Goal: Transaction & Acquisition: Download file/media

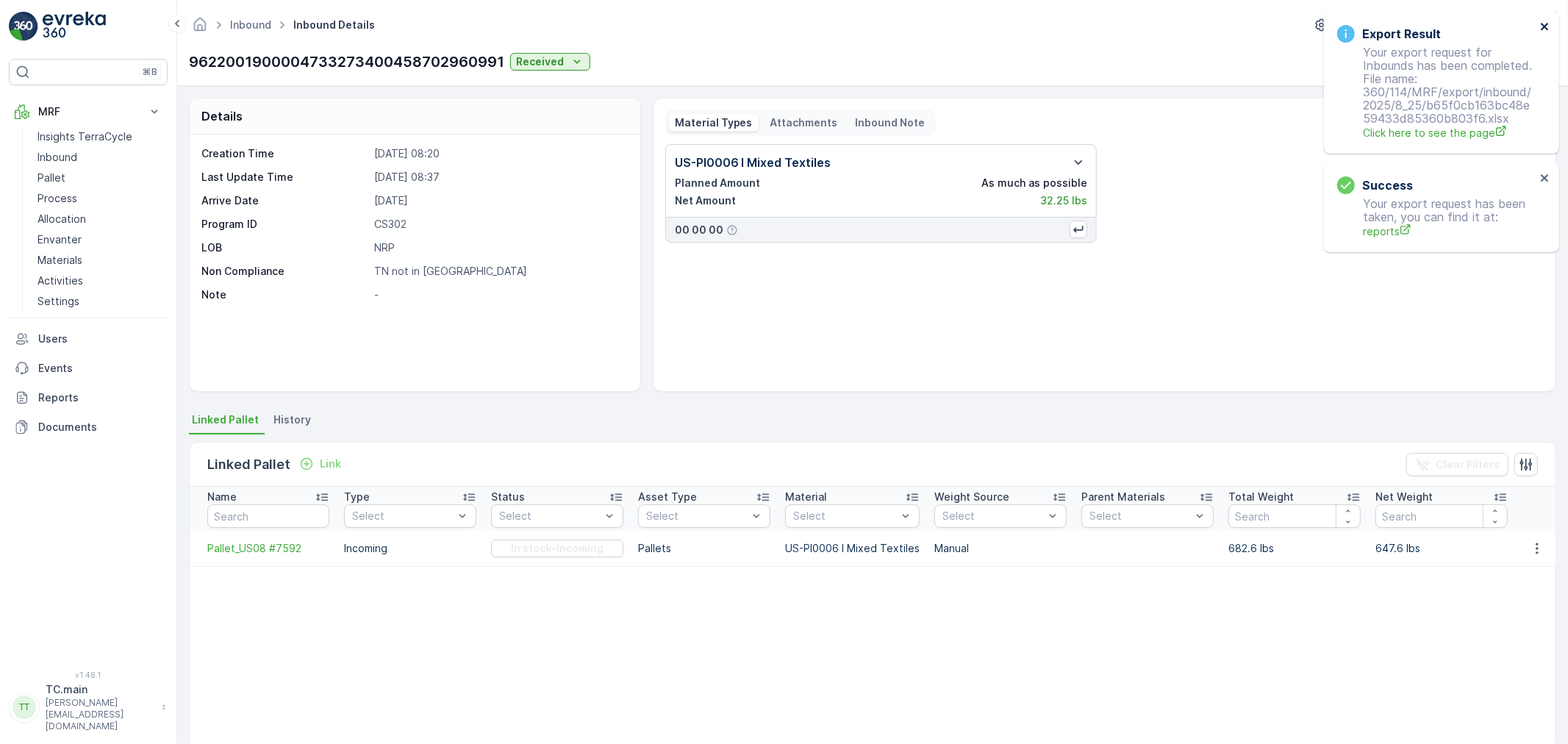
click at [1547, 27] on icon "close" at bounding box center [1545, 27] width 7 height 7
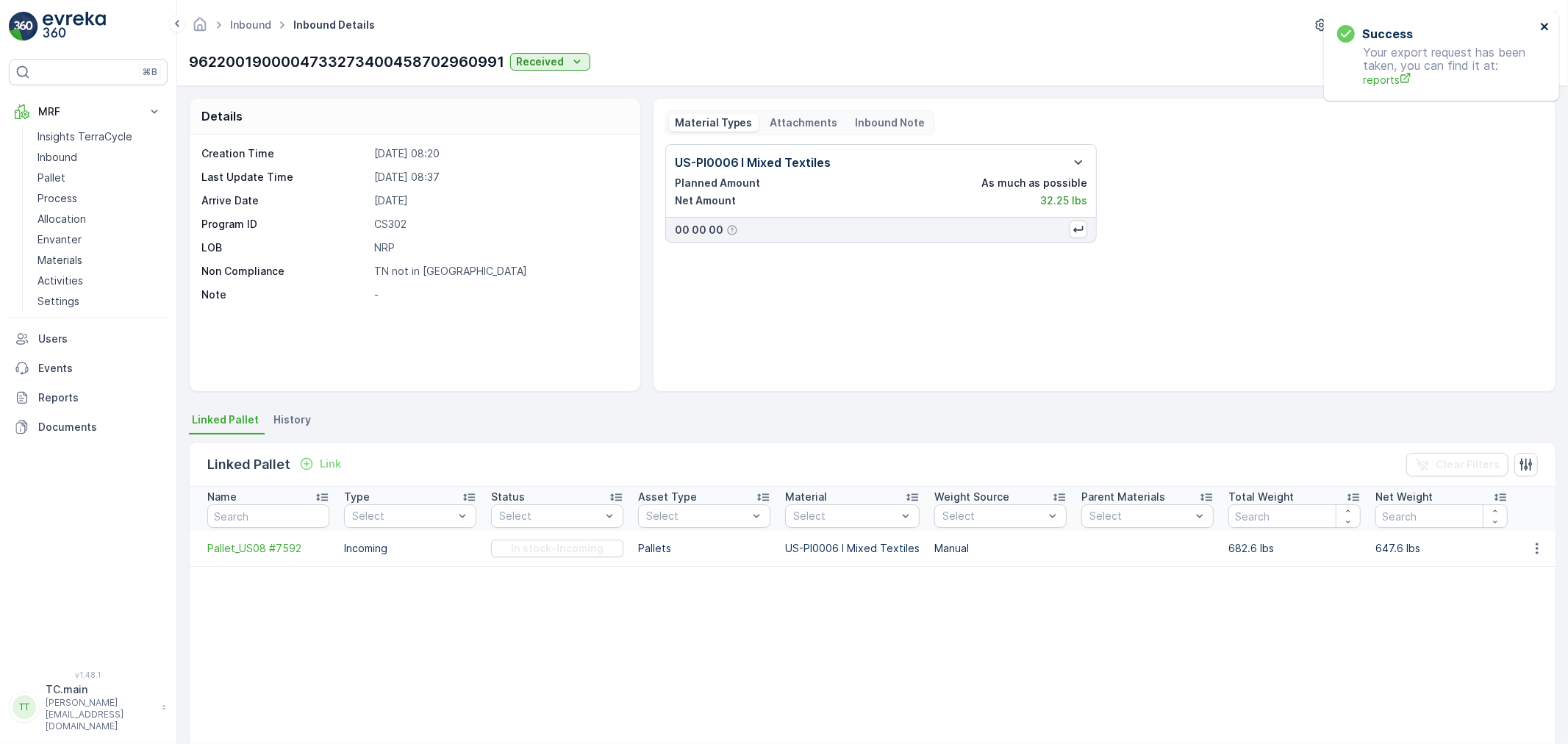
click at [1542, 25] on icon "close" at bounding box center [1545, 26] width 10 height 12
click at [1454, 22] on p "TerraCycle-US08-Aurora" at bounding box center [1432, 25] width 123 height 15
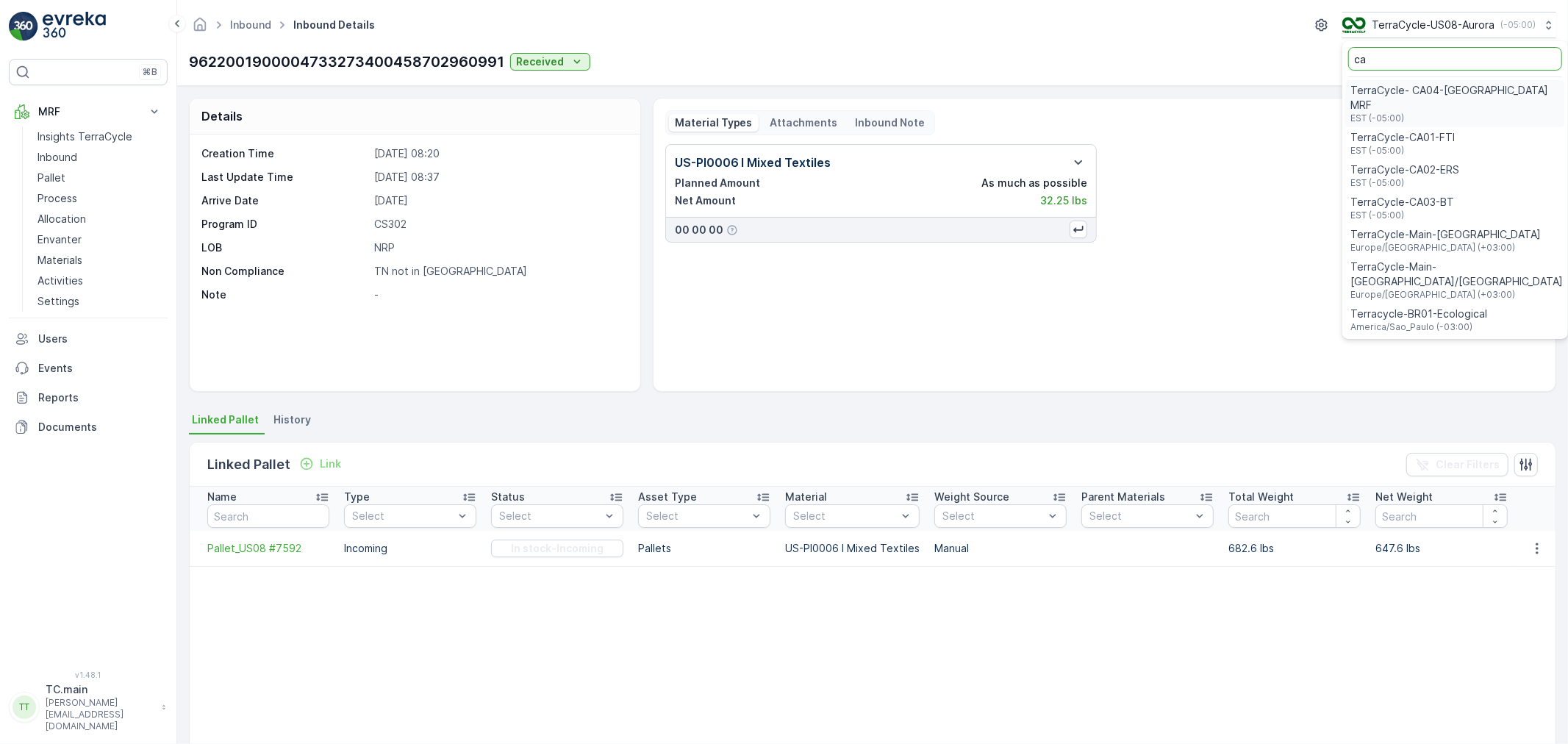
type input "ca"
click at [1464, 127] on div "TerraCycle-CA01-FTI EST (-05:00)" at bounding box center [1455, 143] width 220 height 33
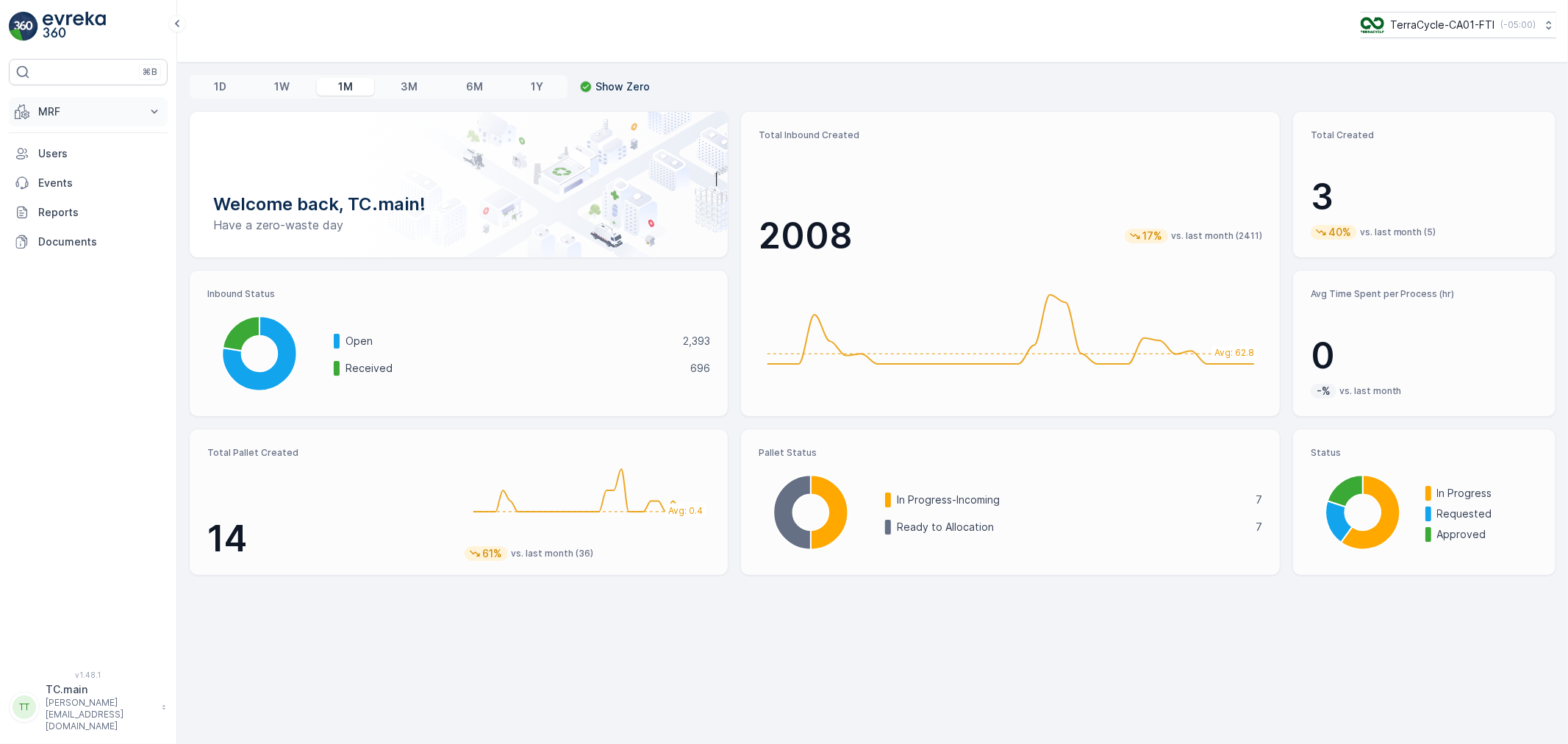
click at [68, 120] on button "MRF" at bounding box center [87, 111] width 159 height 30
click at [86, 155] on link "Inbound" at bounding box center [99, 157] width 136 height 20
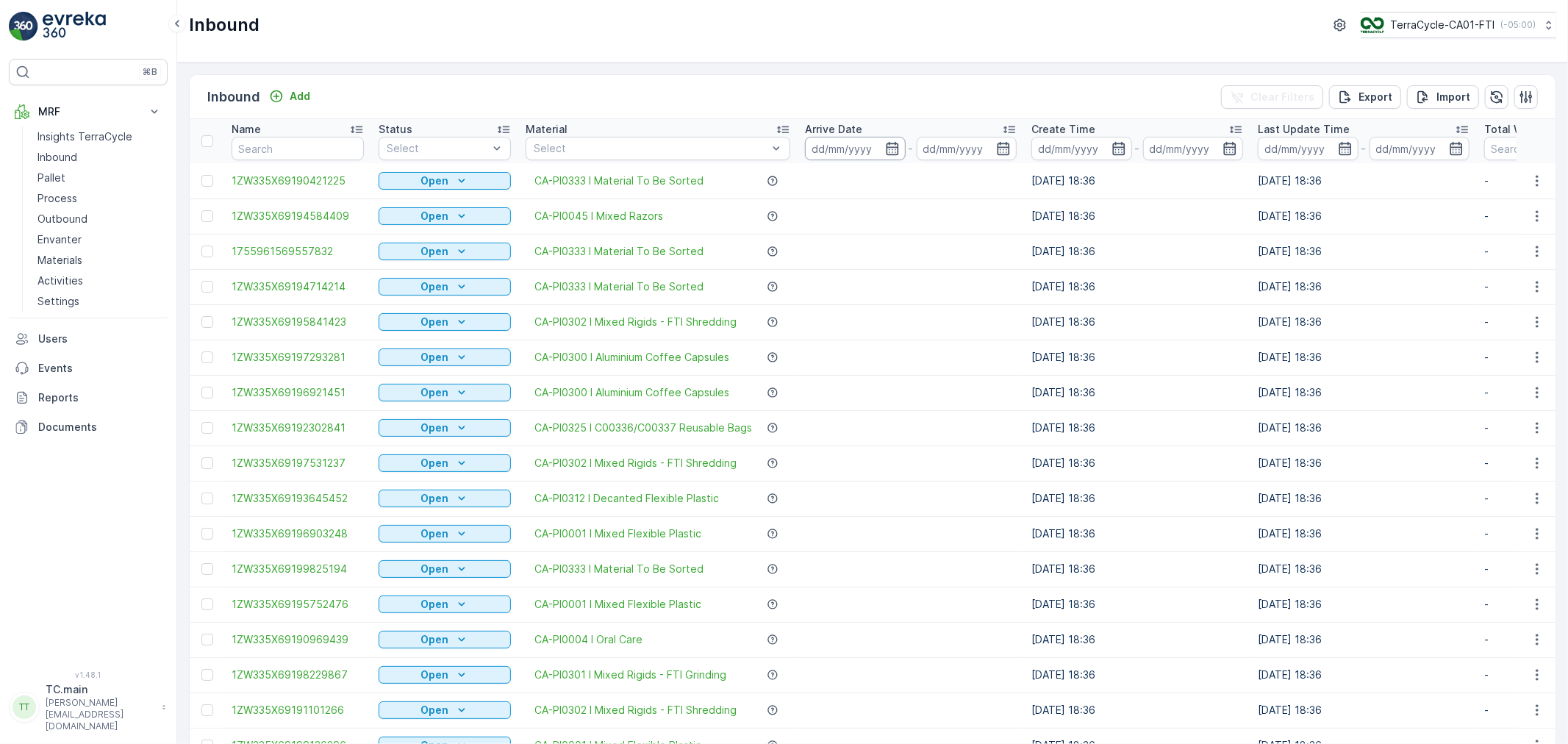
click at [862, 148] on input at bounding box center [856, 148] width 100 height 23
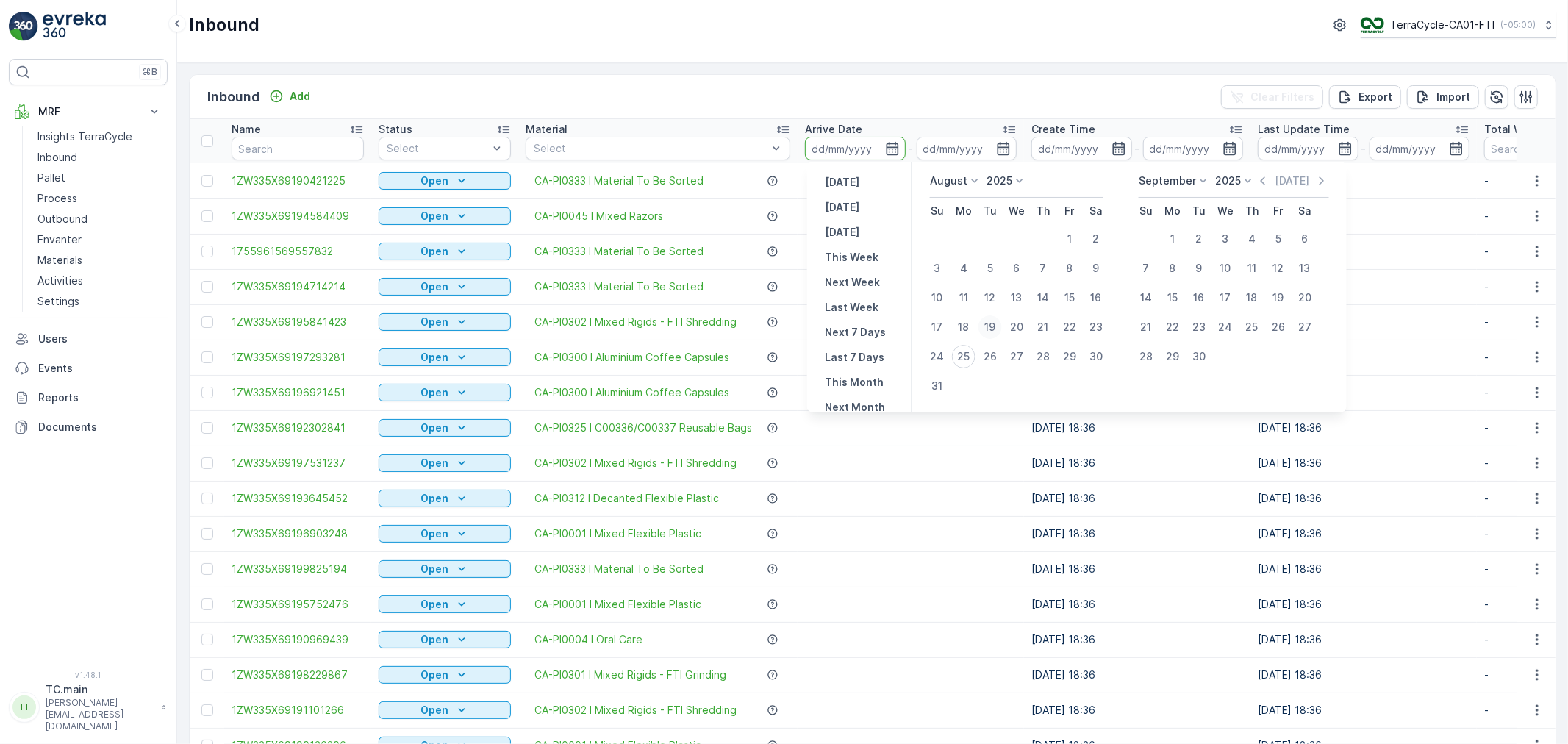
click at [1000, 333] on div "19" at bounding box center [989, 327] width 23 height 23
type input "19.08.2025"
click at [1070, 324] on div "22" at bounding box center [1069, 327] width 23 height 23
type input "22.08.2025"
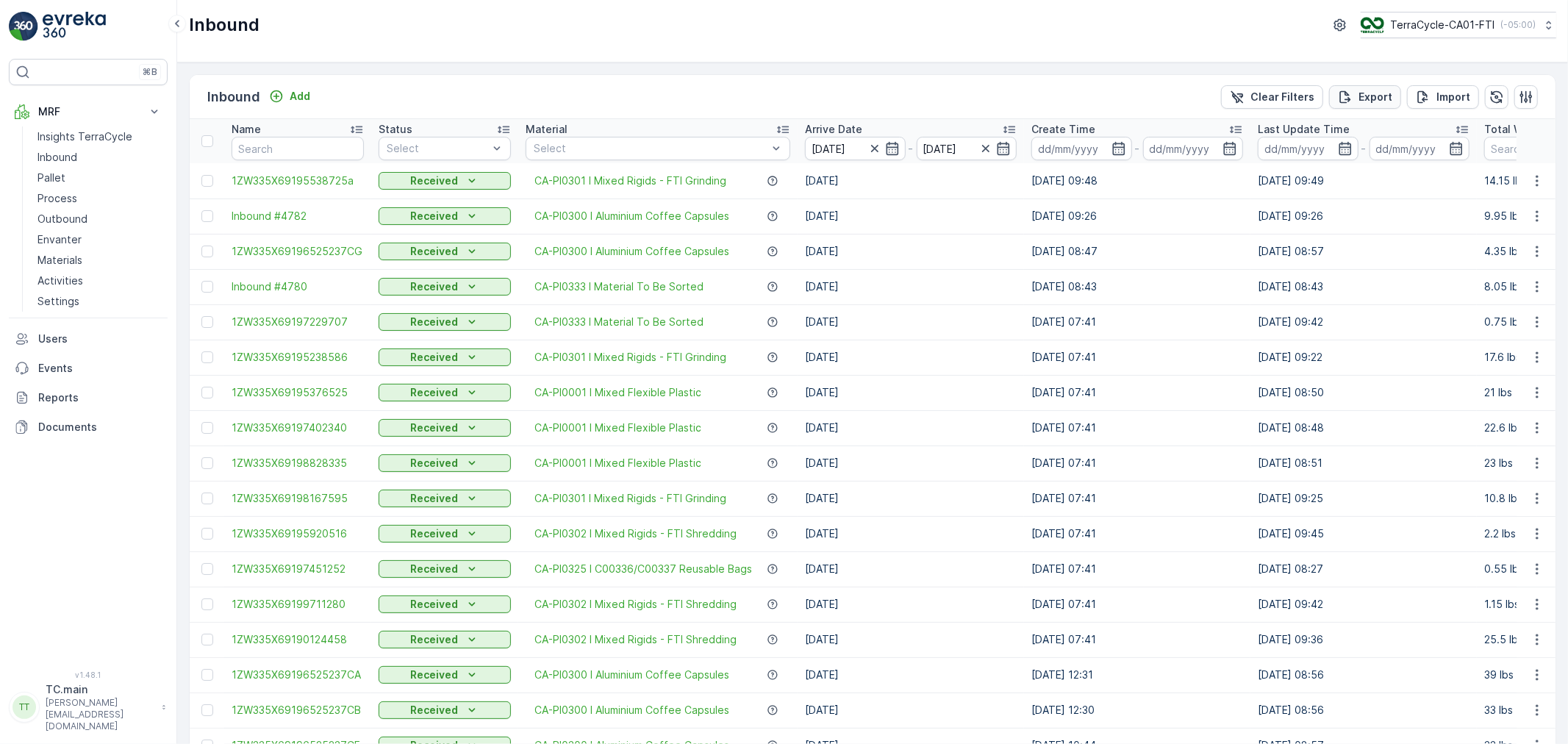
click at [1364, 85] on button "Export" at bounding box center [1365, 97] width 72 height 23
click at [1369, 85] on span "reports" at bounding box center [1449, 80] width 173 height 16
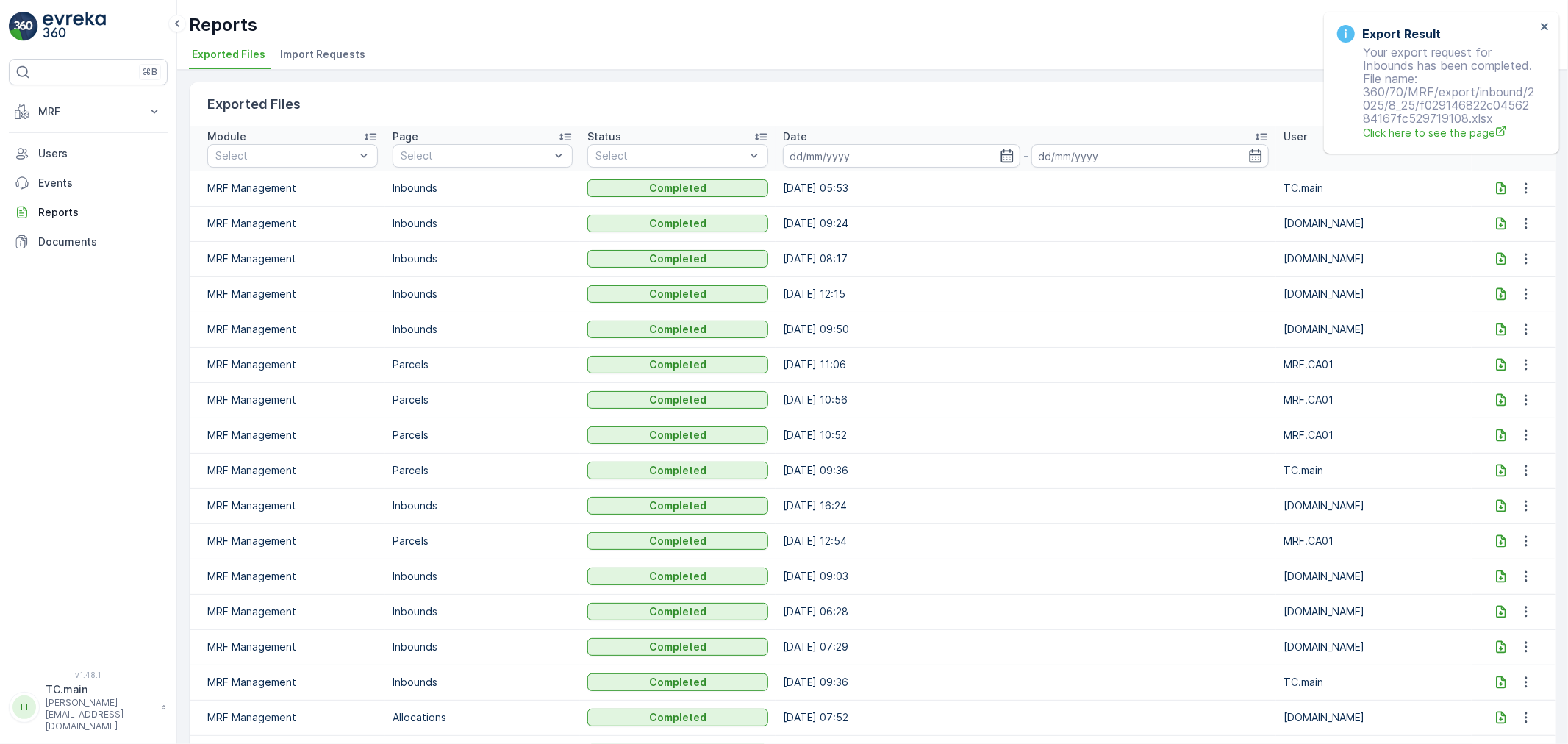
click at [1495, 192] on icon at bounding box center [1501, 189] width 15 height 15
